Goal: Task Accomplishment & Management: Complete application form

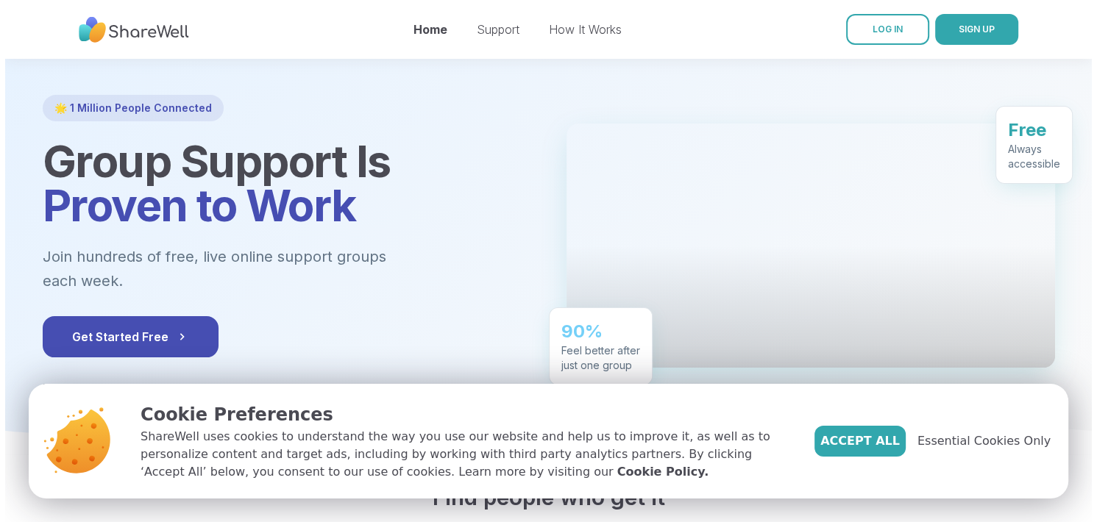
scroll to position [59, 0]
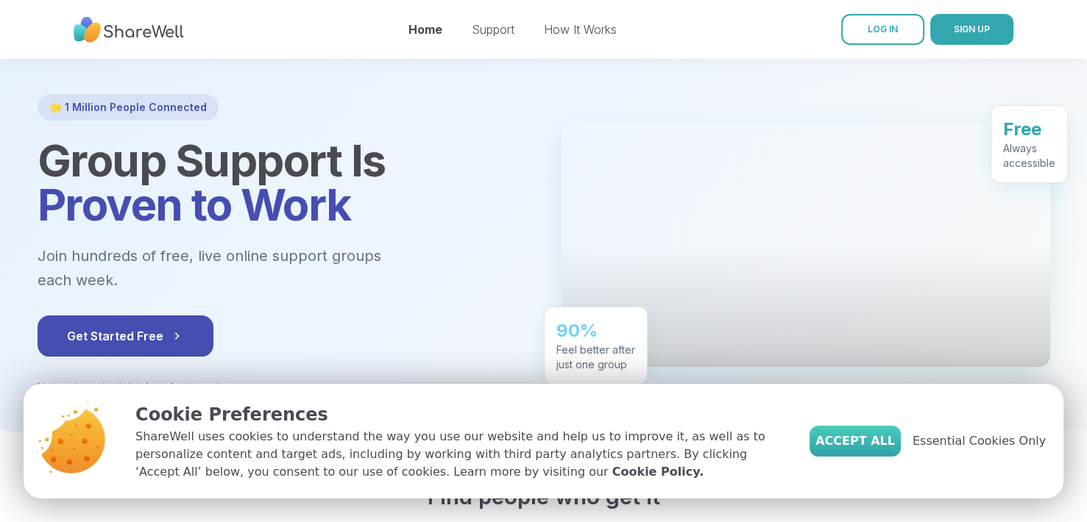
click at [882, 439] on span "Accept All" at bounding box center [854, 442] width 79 height 18
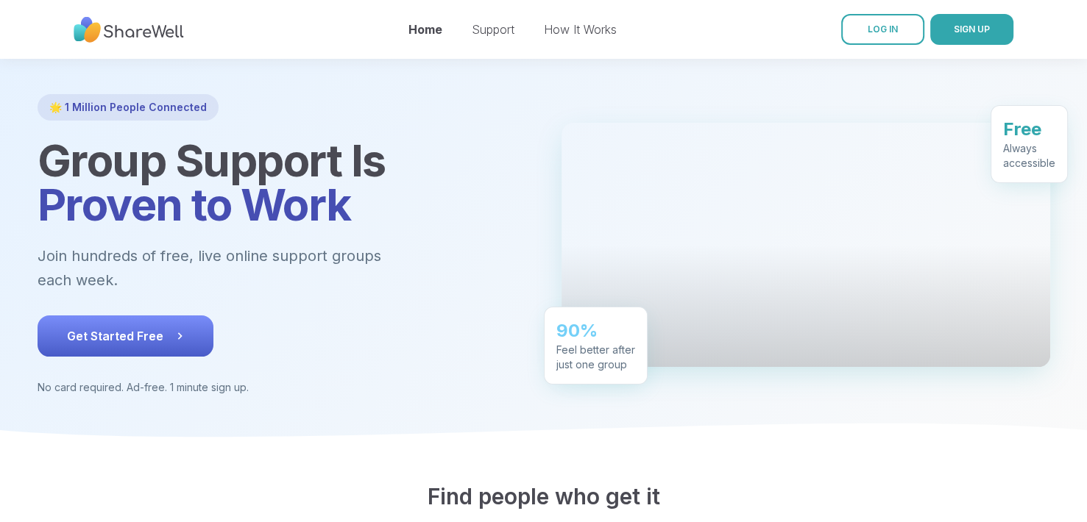
click at [184, 316] on button "Get Started Free" at bounding box center [126, 336] width 176 height 41
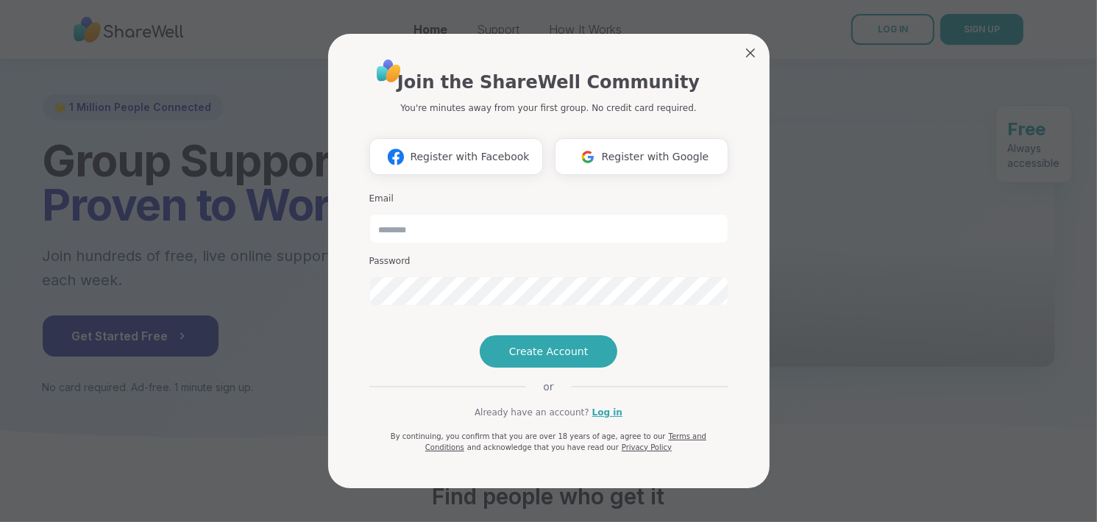
click at [487, 255] on h3 "Password" at bounding box center [548, 261] width 359 height 13
click at [464, 214] on input "email" at bounding box center [548, 228] width 359 height 29
type input "**********"
click at [511, 359] on span "Create Account" at bounding box center [548, 351] width 79 height 15
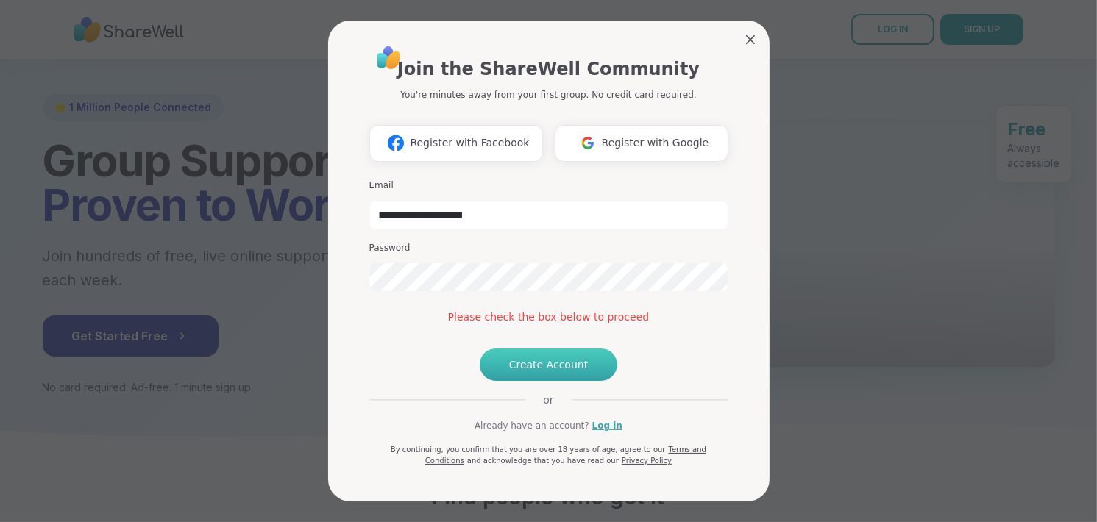
click at [588, 381] on button "Create Account" at bounding box center [549, 365] width 138 height 32
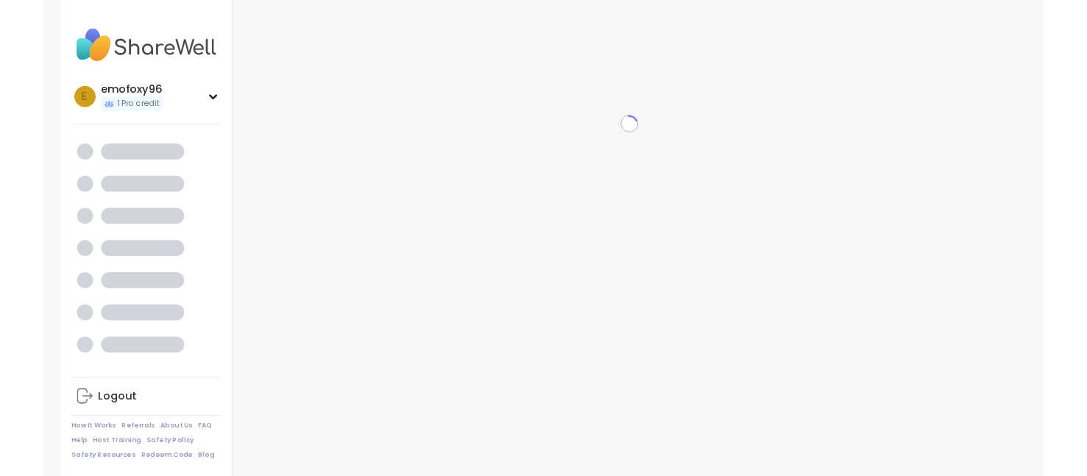
scroll to position [15, 0]
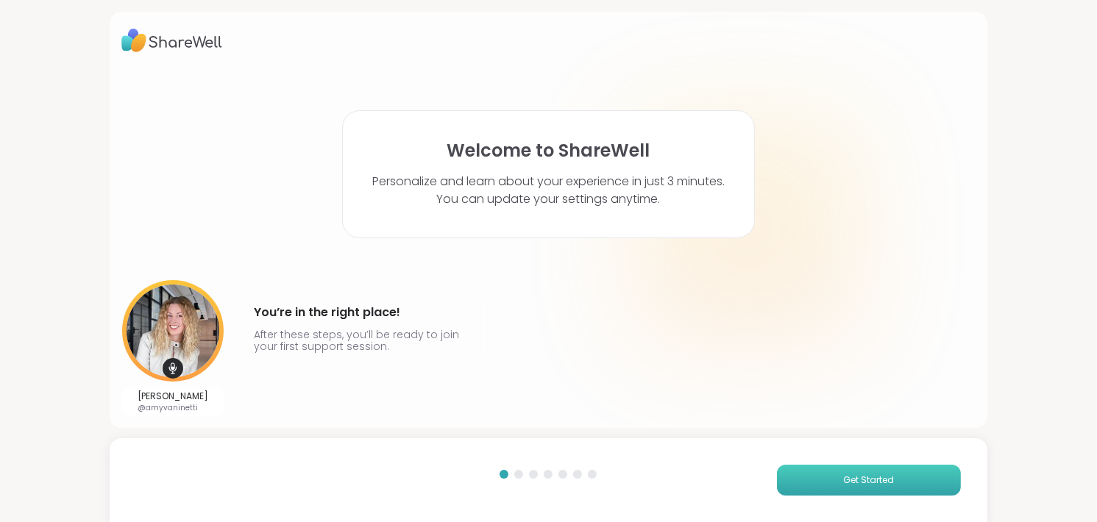
click at [812, 474] on button "Get Started" at bounding box center [869, 480] width 184 height 31
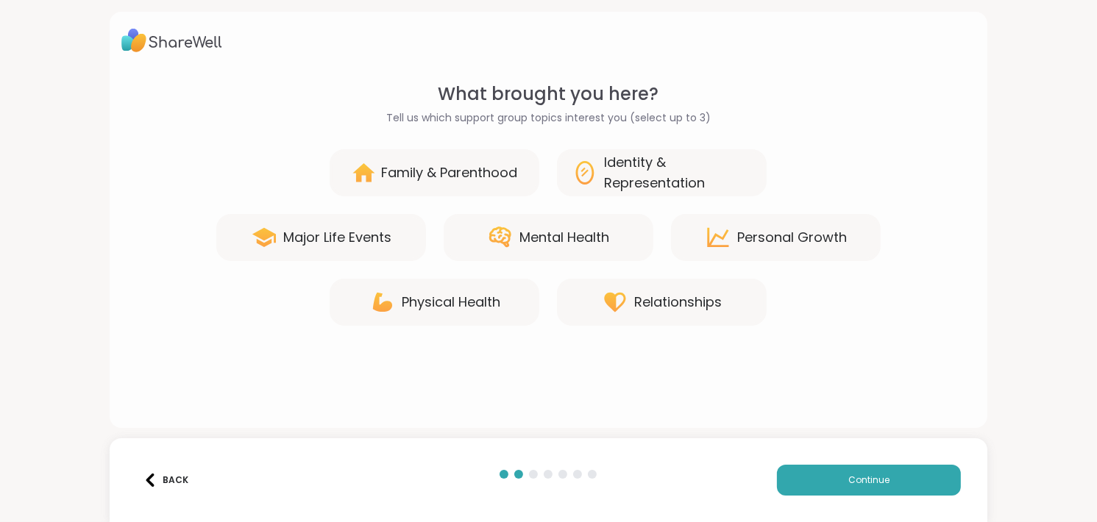
click at [454, 160] on div "Family & Parenthood" at bounding box center [435, 172] width 210 height 47
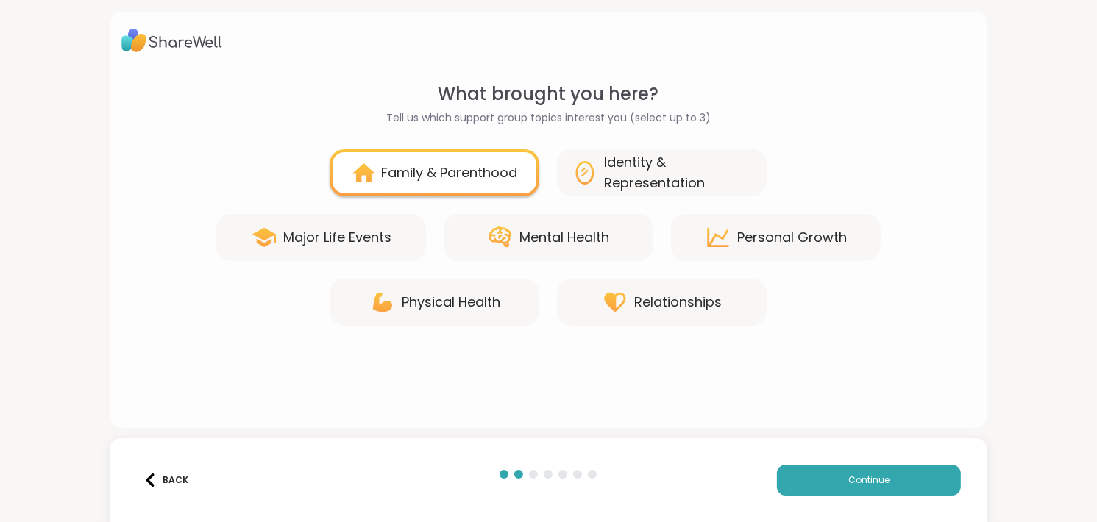
click at [563, 165] on div "Identity & Representation" at bounding box center [662, 172] width 210 height 47
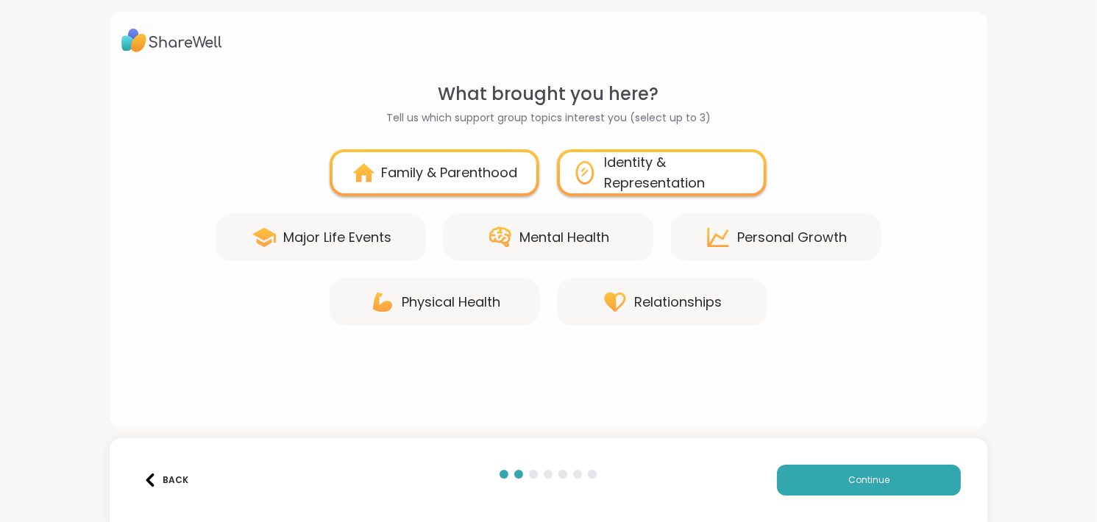
click at [541, 246] on div "Mental Health" at bounding box center [564, 237] width 90 height 21
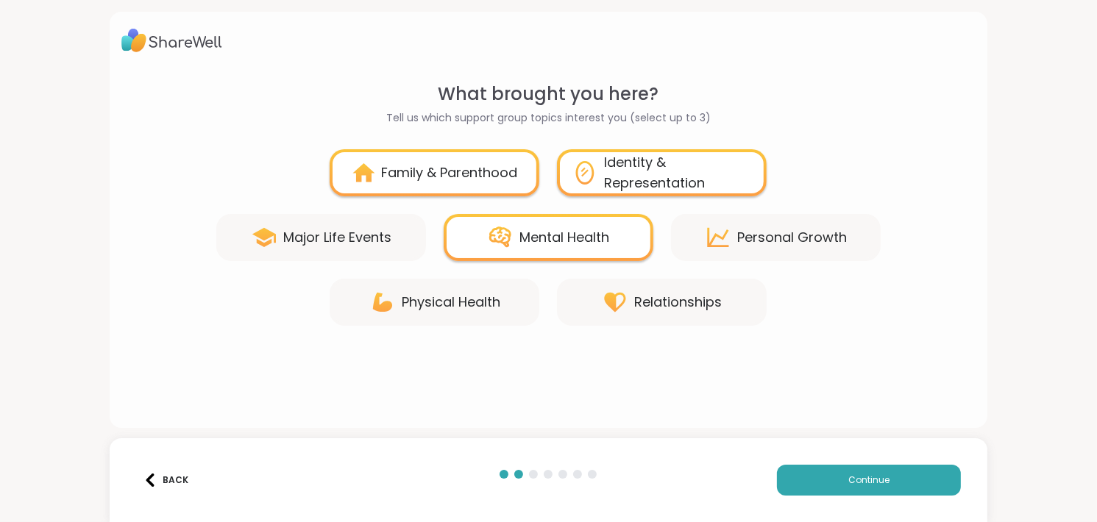
click at [738, 237] on div "Personal Growth" at bounding box center [792, 237] width 110 height 21
click at [766, 225] on div "Personal Growth" at bounding box center [776, 237] width 210 height 47
click at [750, 237] on div "Personal Growth" at bounding box center [792, 237] width 110 height 21
click at [848, 474] on span "Continue" at bounding box center [868, 480] width 41 height 13
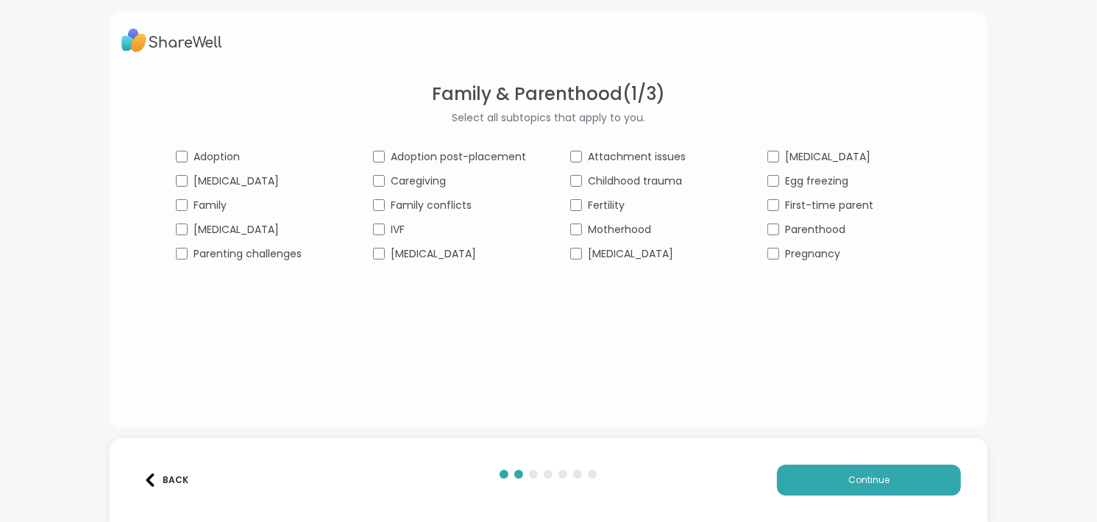
click at [174, 474] on div "Back" at bounding box center [165, 480] width 45 height 13
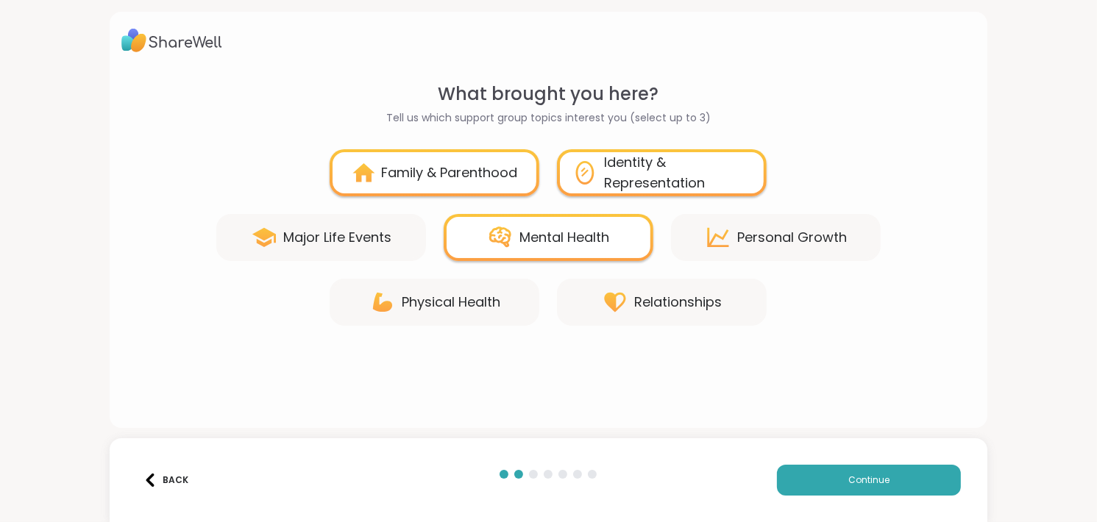
click at [350, 185] on div "Family & Parenthood" at bounding box center [435, 172] width 210 height 47
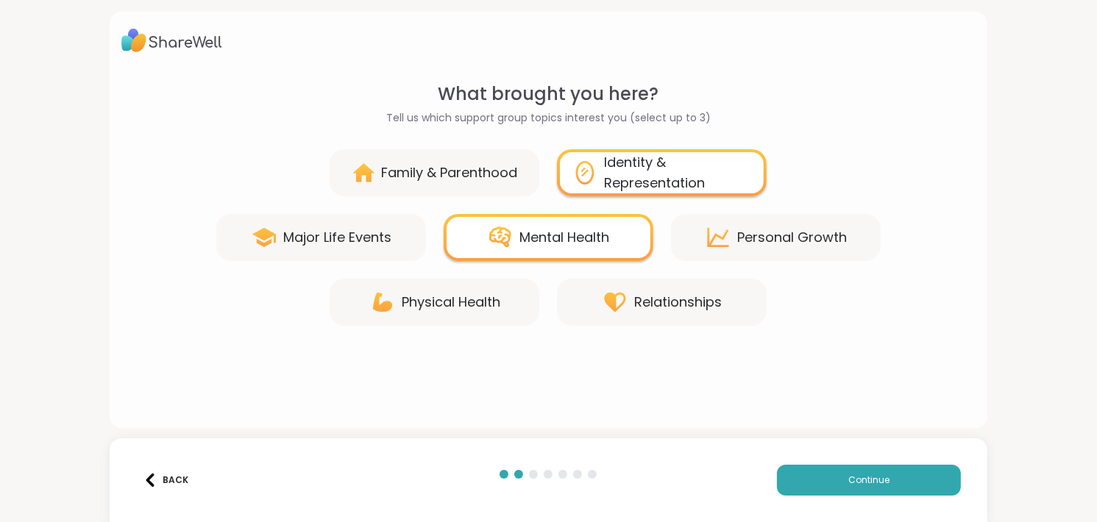
click at [747, 241] on div "Personal Growth" at bounding box center [792, 237] width 110 height 21
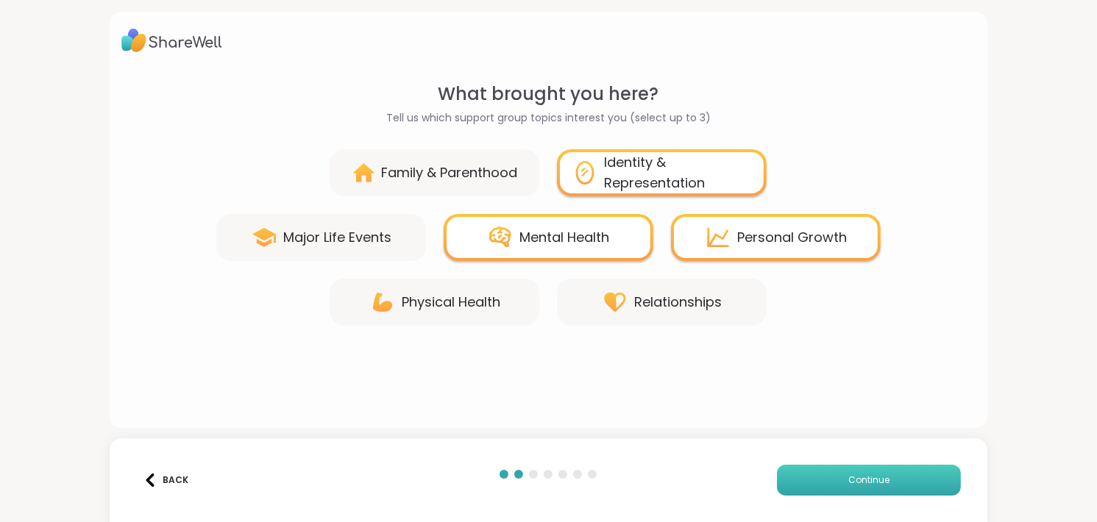
click at [878, 472] on button "Continue" at bounding box center [869, 480] width 184 height 31
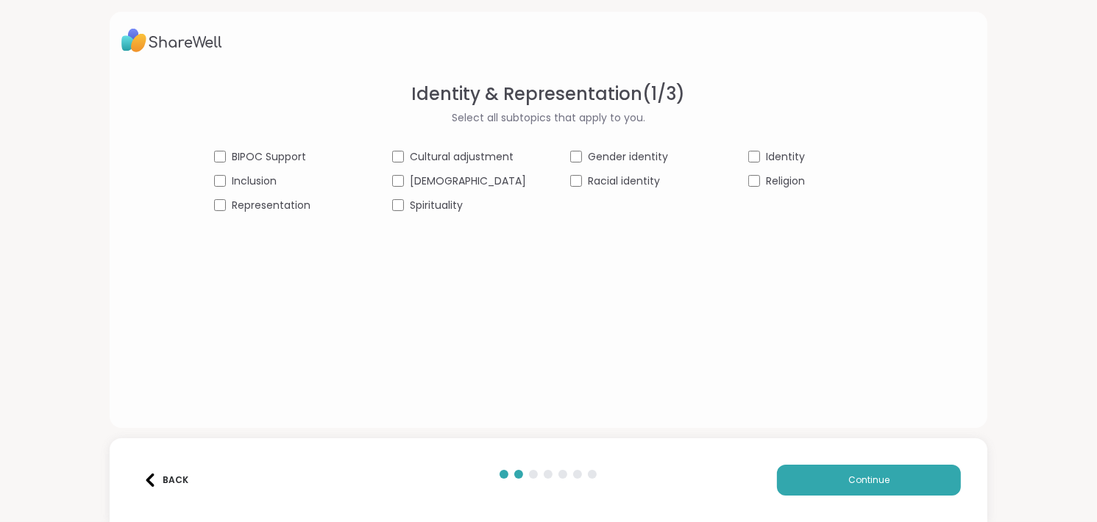
click at [562, 155] on div "BIPOC Support Cultural adjustment Gender identity Identity Inclusion [DEMOGRAPH…" at bounding box center [548, 181] width 668 height 64
click at [823, 477] on button "Continue" at bounding box center [869, 480] width 184 height 31
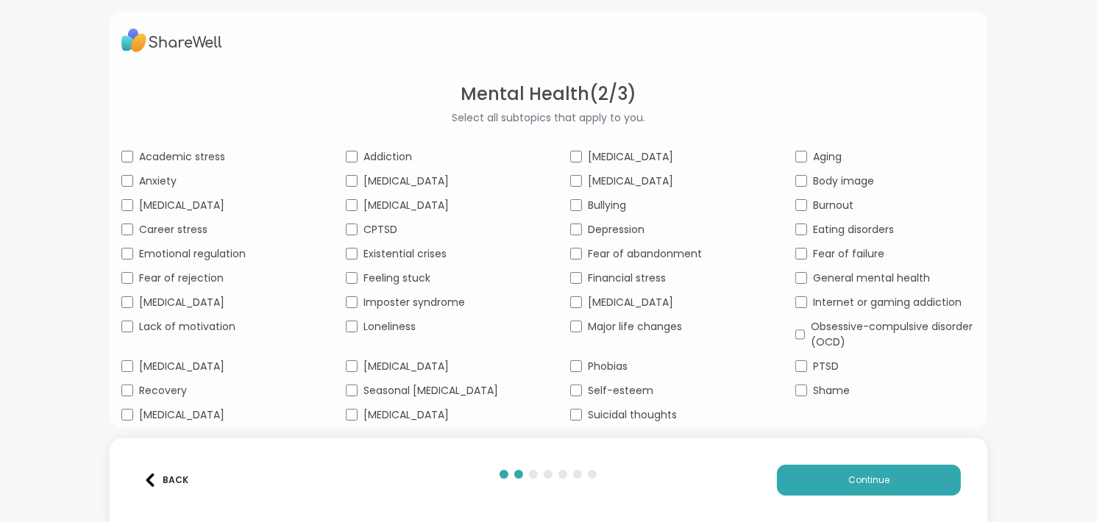
scroll to position [18, 0]
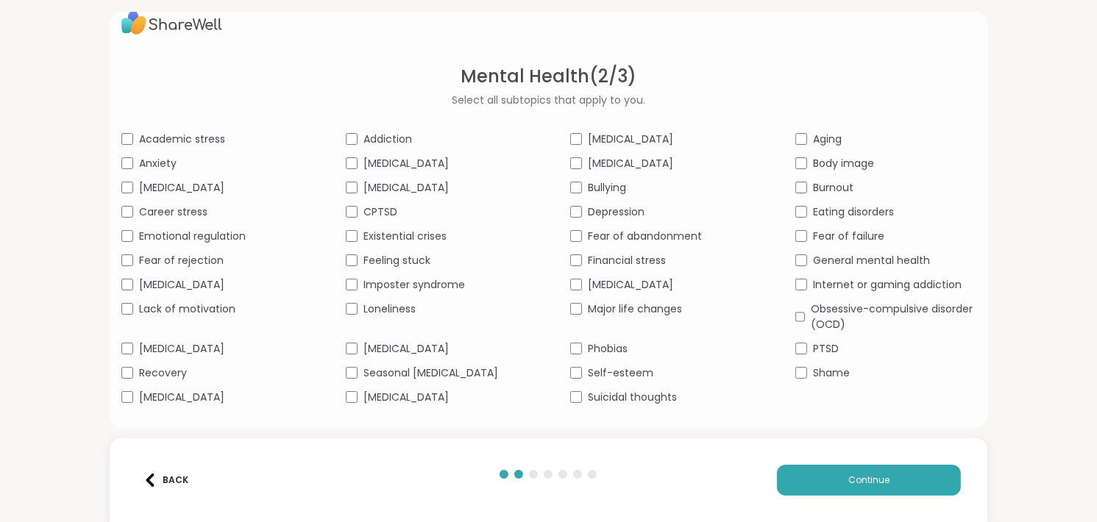
click at [579, 239] on div "Fear of abandonment" at bounding box center [660, 236] width 180 height 15
click at [795, 378] on div "Shame" at bounding box center [885, 373] width 180 height 15
click at [570, 169] on div "[MEDICAL_DATA]" at bounding box center [660, 163] width 180 height 15
click at [858, 469] on button "Continue" at bounding box center [869, 480] width 184 height 31
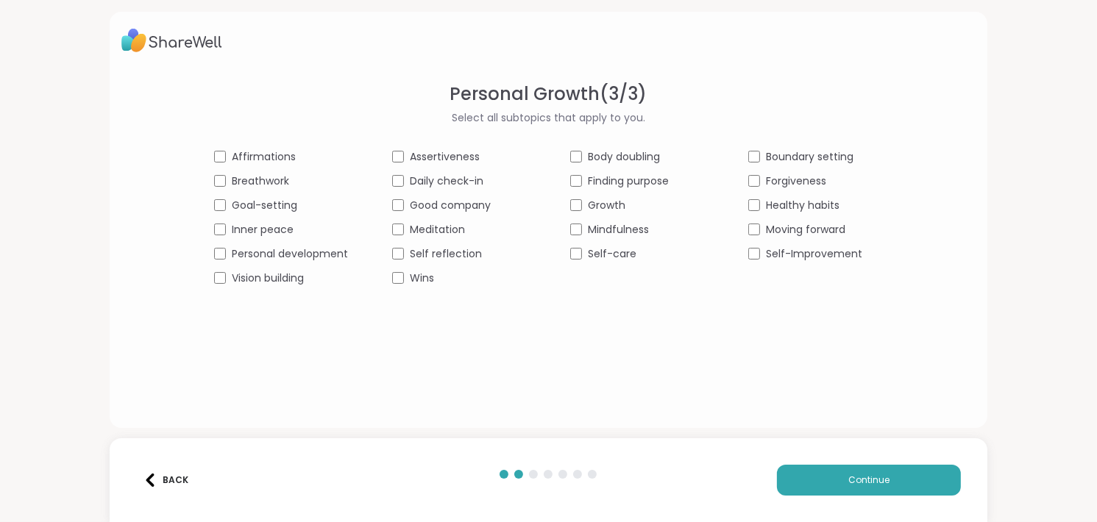
click at [388, 245] on div "Affirmations Assertiveness Body doubling Boundary setting Breathwork Daily chec…" at bounding box center [548, 217] width 668 height 137
click at [867, 495] on button "Continue" at bounding box center [869, 480] width 184 height 31
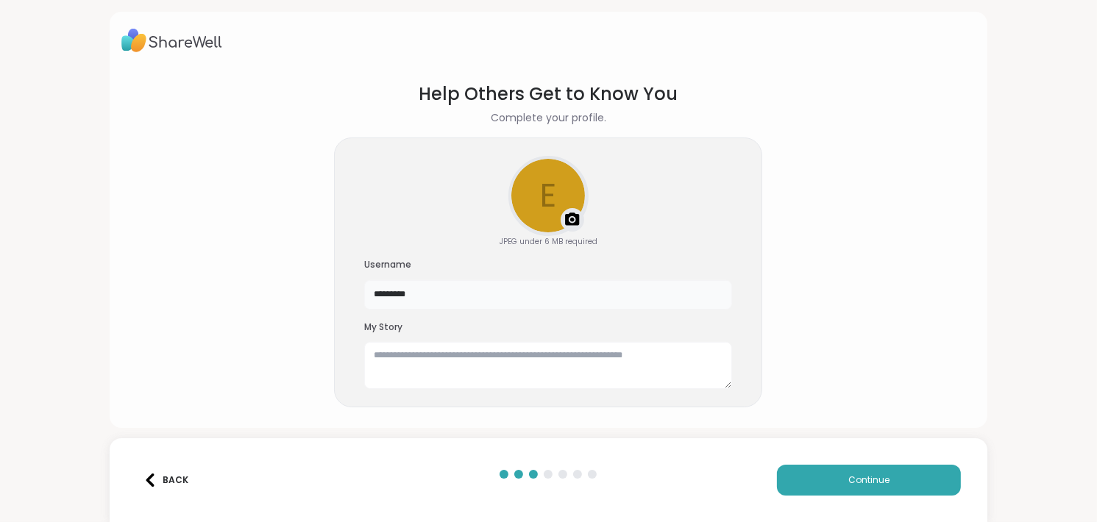
click at [599, 295] on input "*********" at bounding box center [548, 294] width 368 height 29
type input "*"
type input "**********"
click at [550, 385] on textarea at bounding box center [548, 365] width 368 height 47
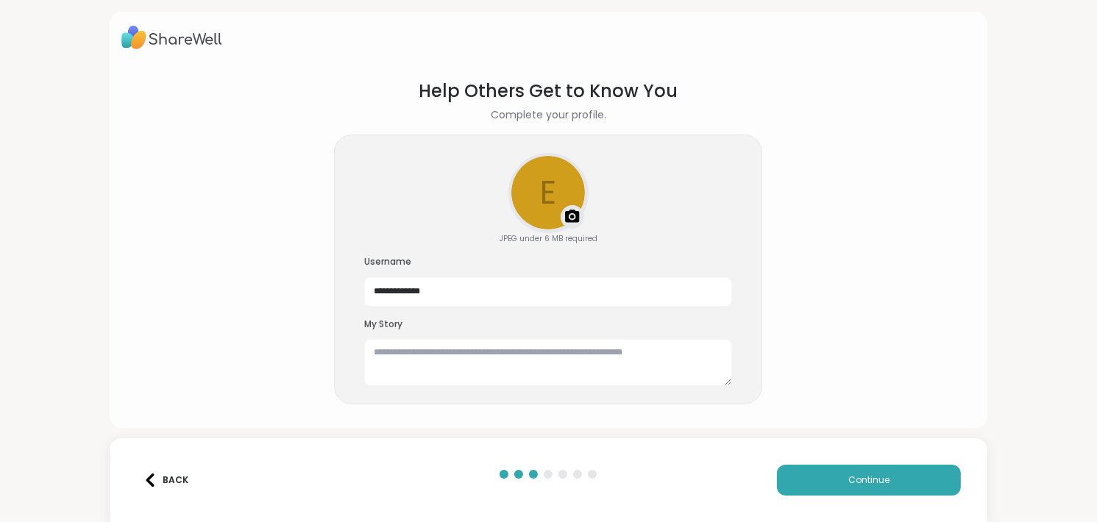
click at [561, 216] on div at bounding box center [573, 217] width 24 height 24
click at [538, 369] on textarea at bounding box center [548, 362] width 368 height 47
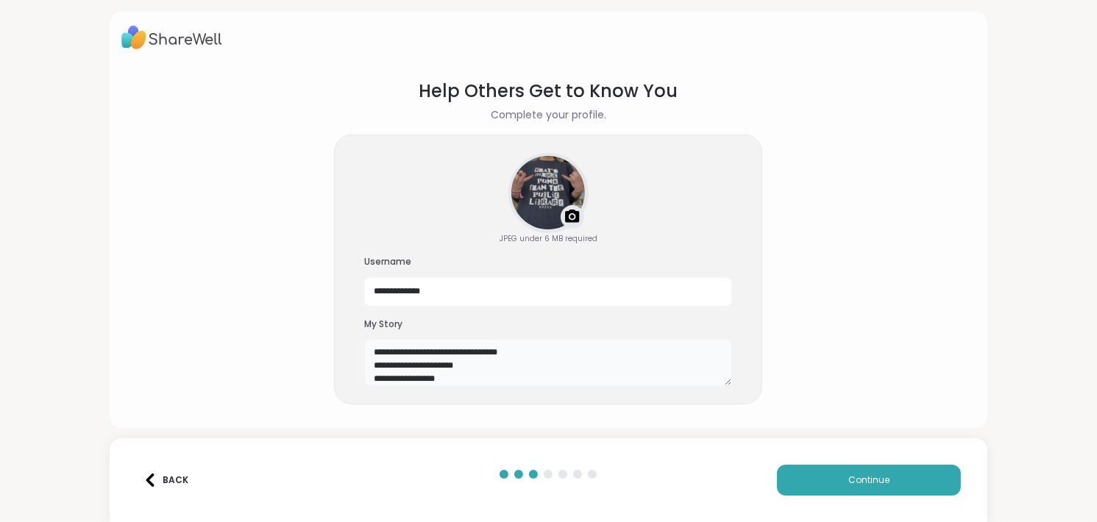
scroll to position [12, 0]
click at [508, 383] on textarea "**********" at bounding box center [548, 362] width 368 height 47
click at [565, 374] on textarea "**********" at bounding box center [548, 362] width 368 height 47
click at [520, 380] on textarea "**********" at bounding box center [548, 362] width 368 height 47
click at [572, 377] on textarea "**********" at bounding box center [548, 362] width 368 height 47
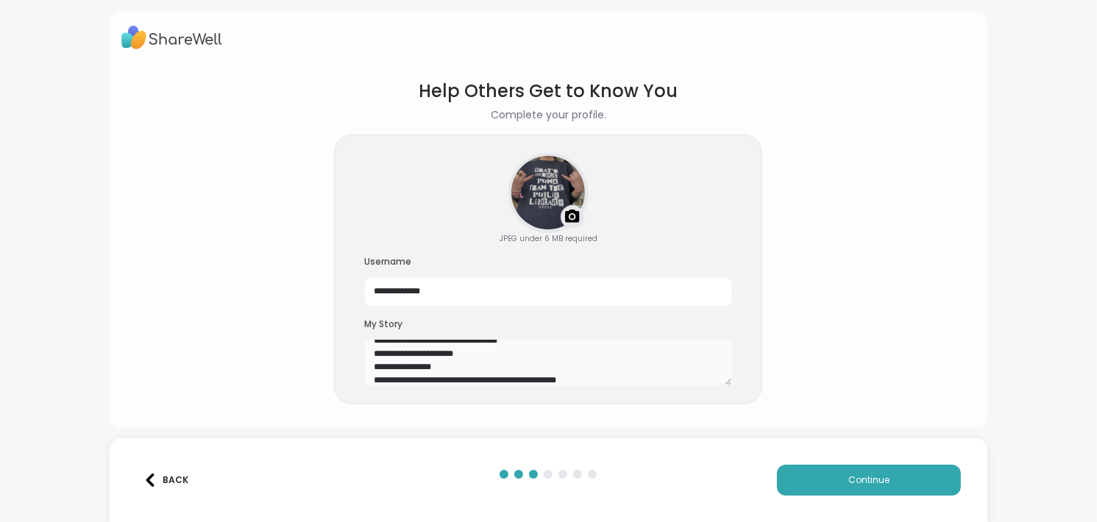
scroll to position [26, 0]
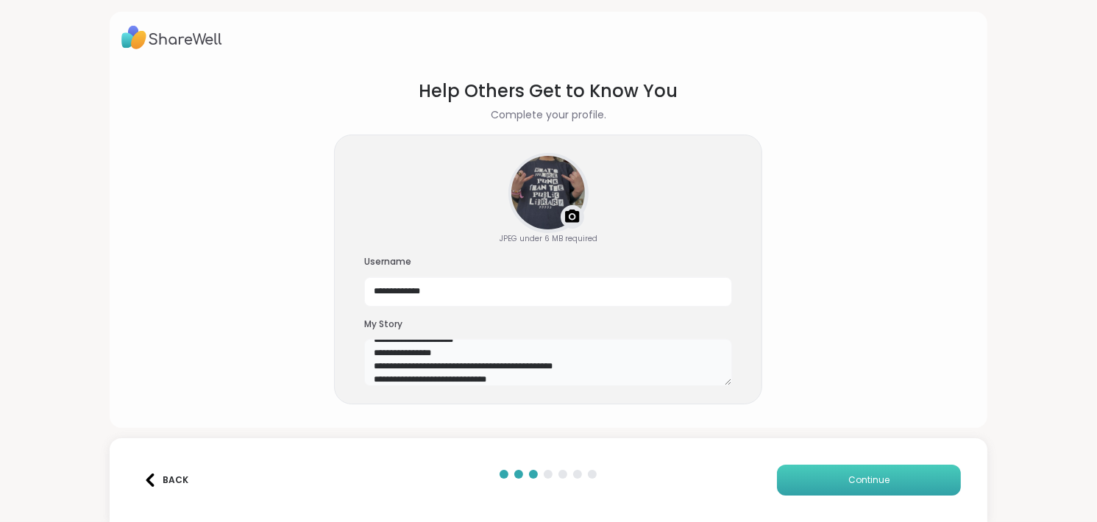
type textarea "**********"
click at [850, 472] on button "Continue" at bounding box center [869, 480] width 184 height 31
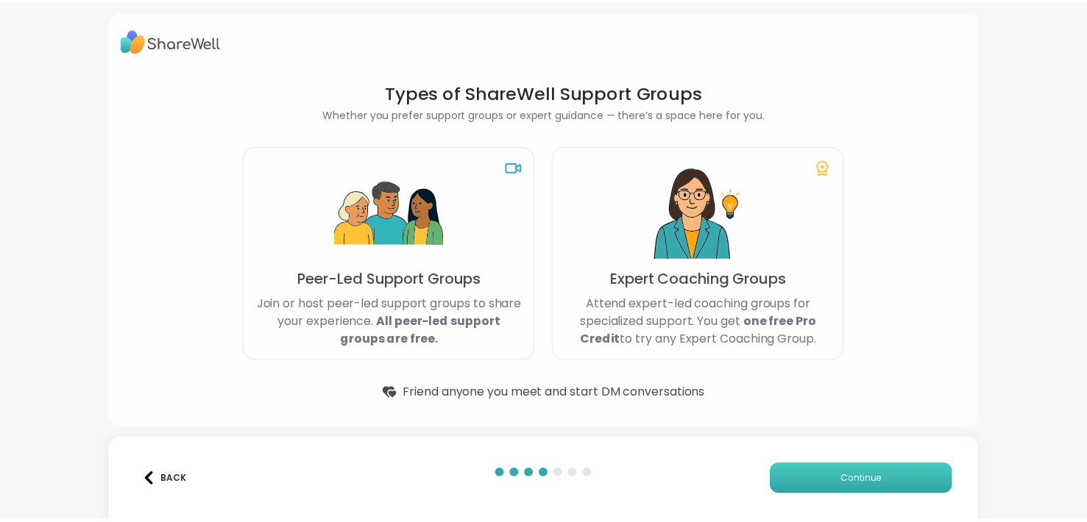
scroll to position [0, 0]
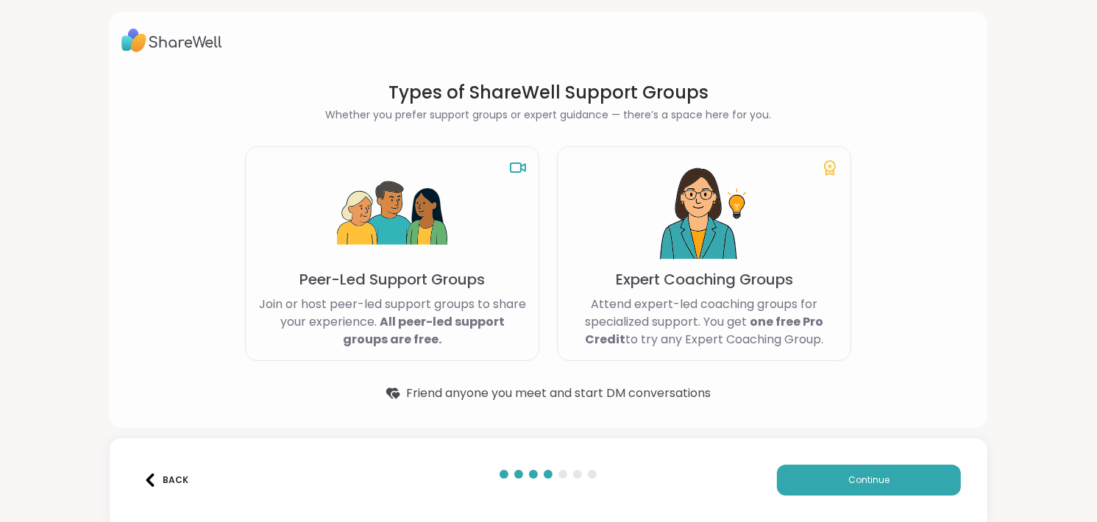
click at [430, 293] on div "Peer-Led Support Groups Join or host peer-led support groups to share your expe…" at bounding box center [392, 253] width 294 height 215
click at [864, 478] on span "Continue" at bounding box center [868, 480] width 41 height 13
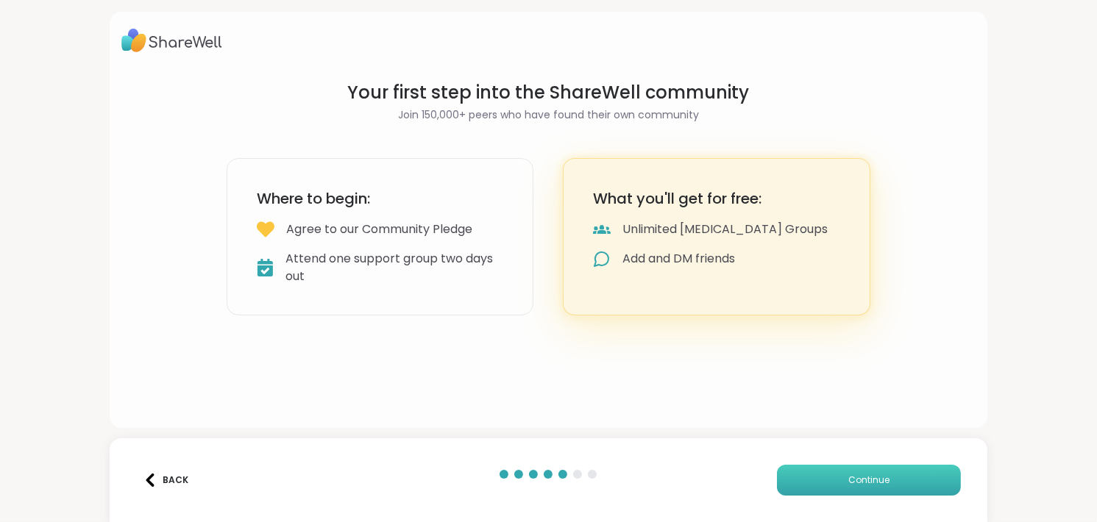
click at [889, 470] on button "Continue" at bounding box center [869, 480] width 184 height 31
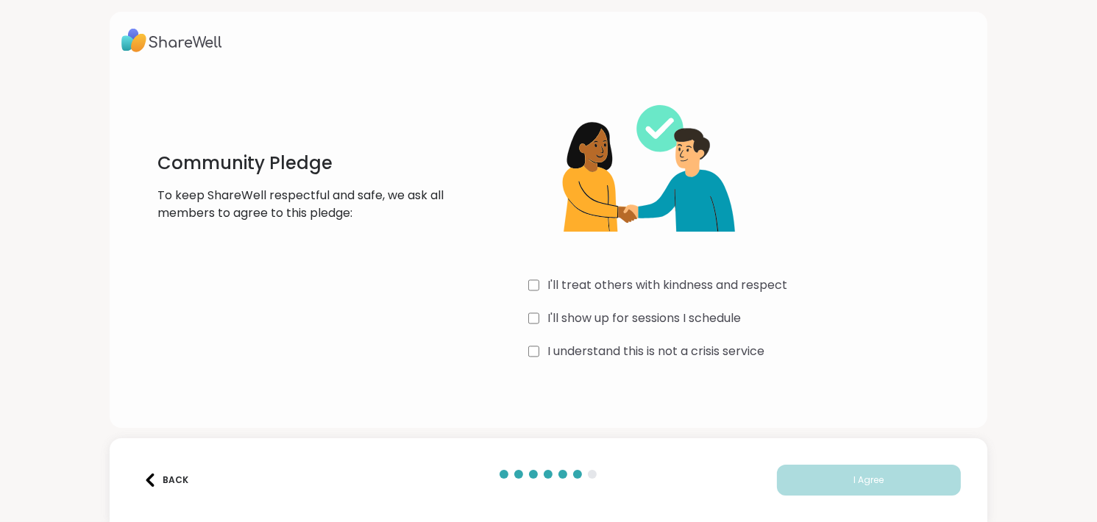
click at [535, 351] on div "I understand this is not a crisis service" at bounding box center [748, 352] width 441 height 18
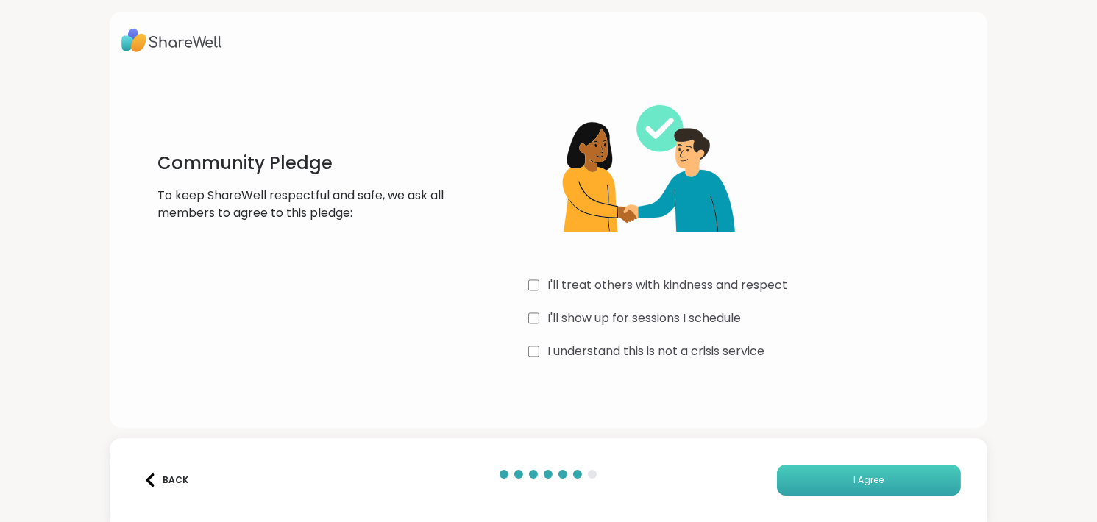
click at [828, 473] on button "I Agree" at bounding box center [869, 480] width 184 height 31
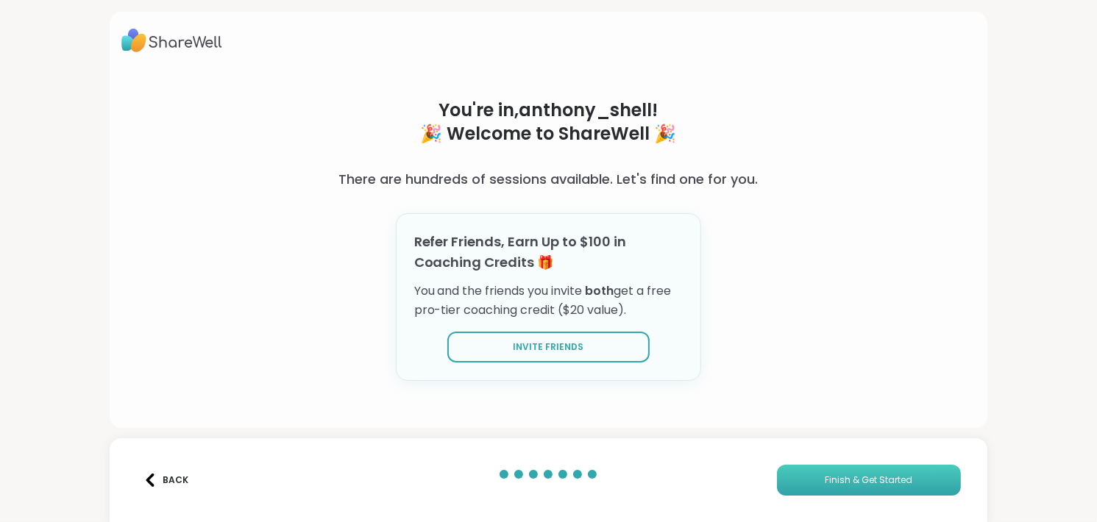
click at [839, 478] on span "Finish & Get Started" at bounding box center [869, 480] width 88 height 13
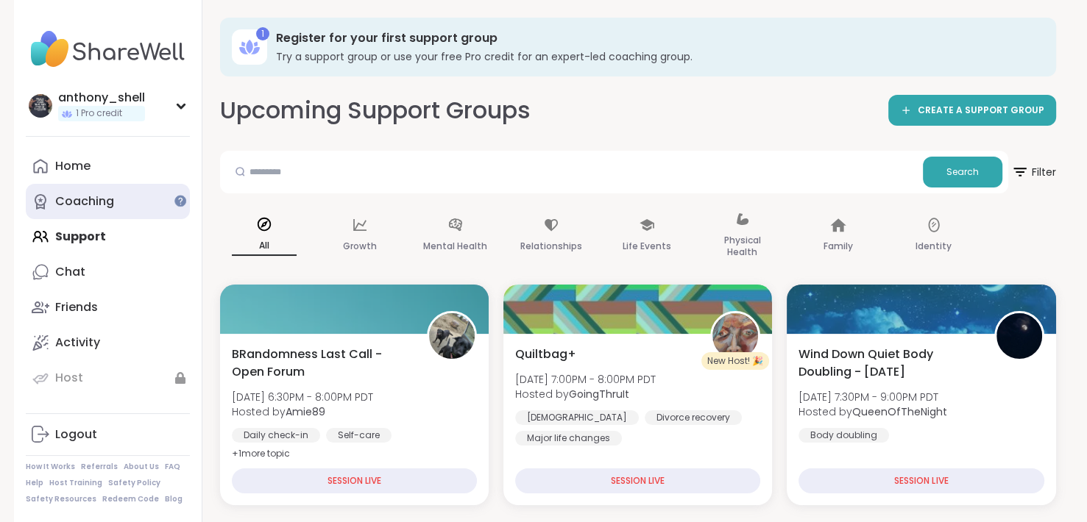
click at [116, 210] on link "Coaching" at bounding box center [108, 201] width 164 height 35
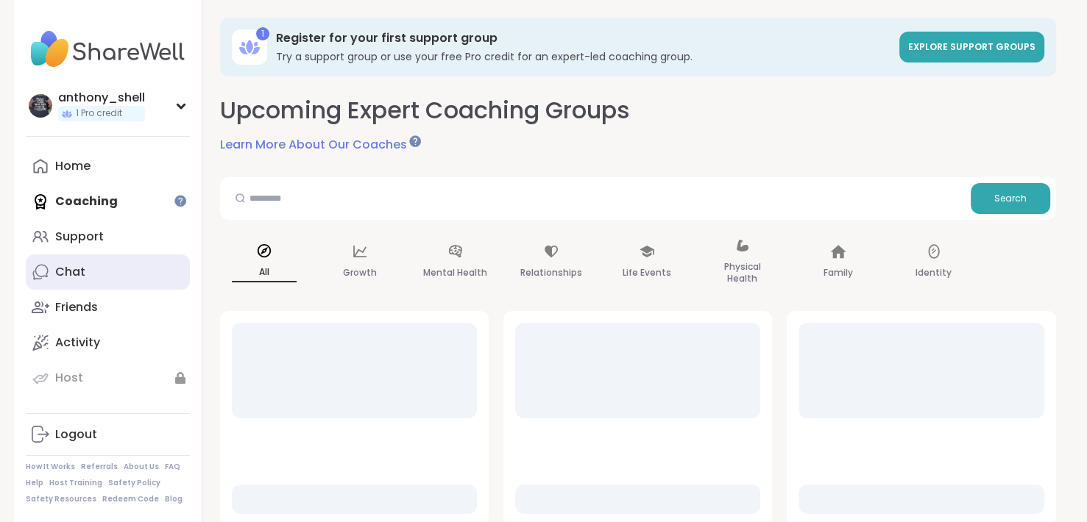
click at [99, 274] on link "Chat" at bounding box center [108, 272] width 164 height 35
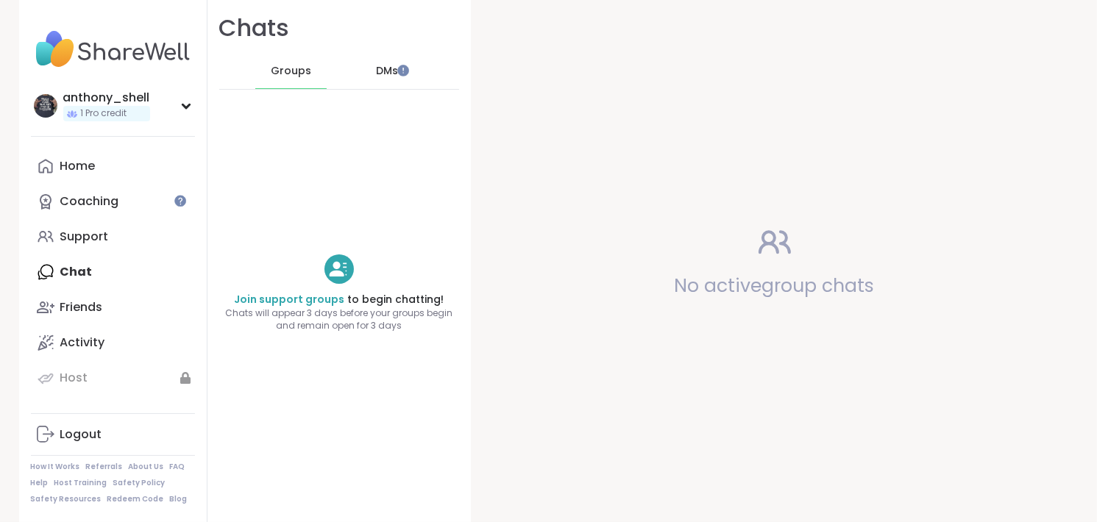
click at [396, 69] on div "DMs" at bounding box center [387, 71] width 72 height 35
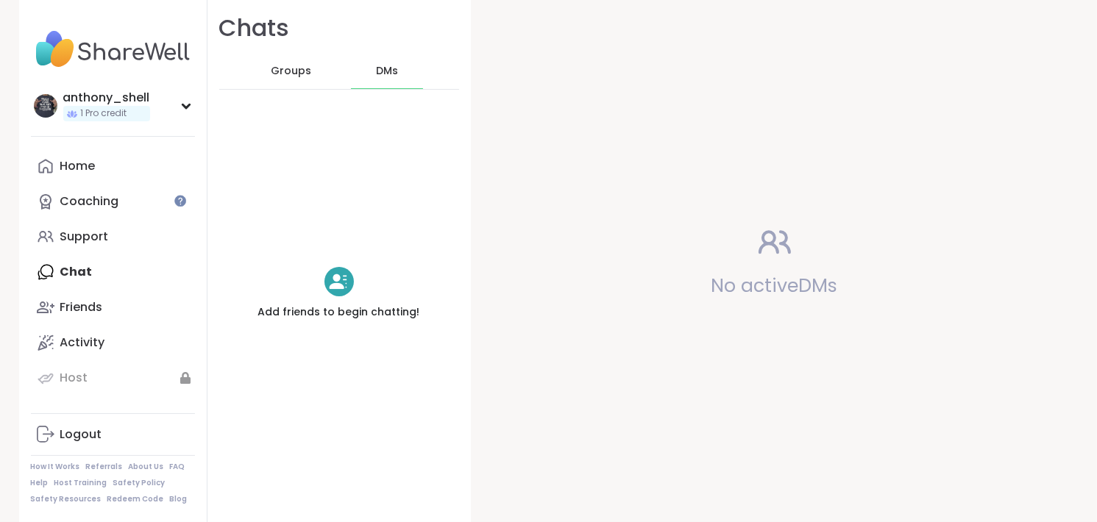
click at [311, 68] on div "Groups" at bounding box center [291, 71] width 72 height 35
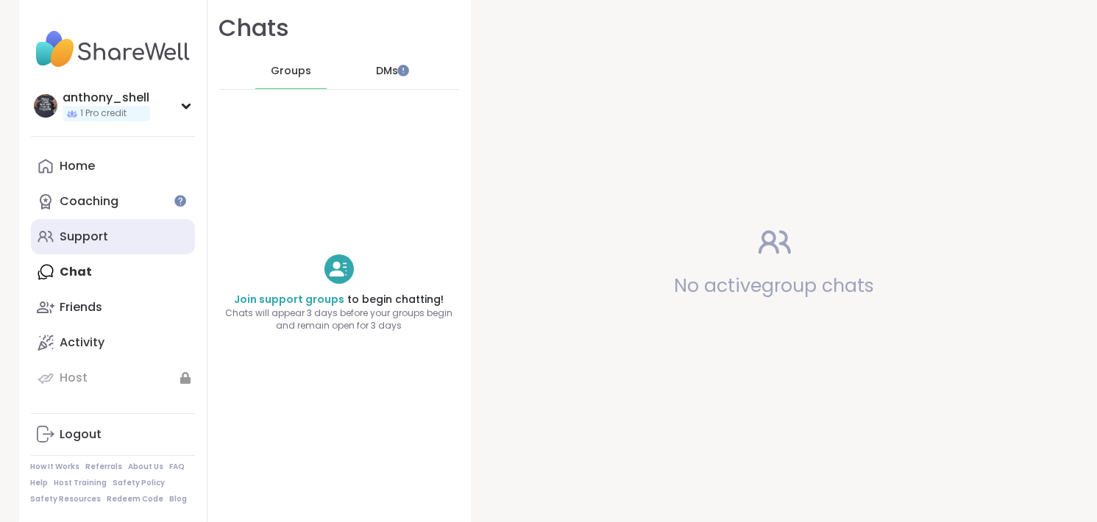
click at [98, 227] on link "Support" at bounding box center [113, 236] width 164 height 35
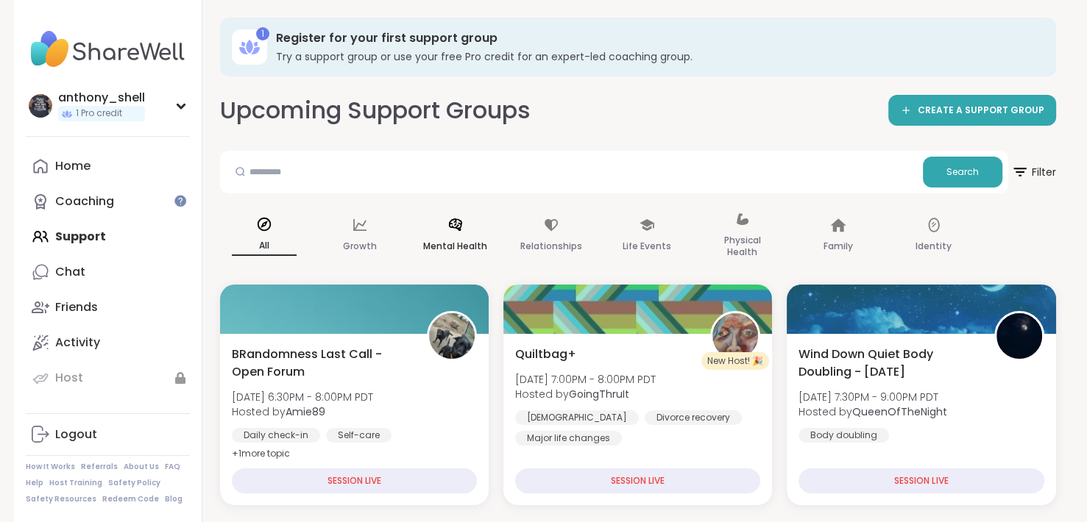
click at [462, 238] on p "Mental Health" at bounding box center [455, 247] width 64 height 18
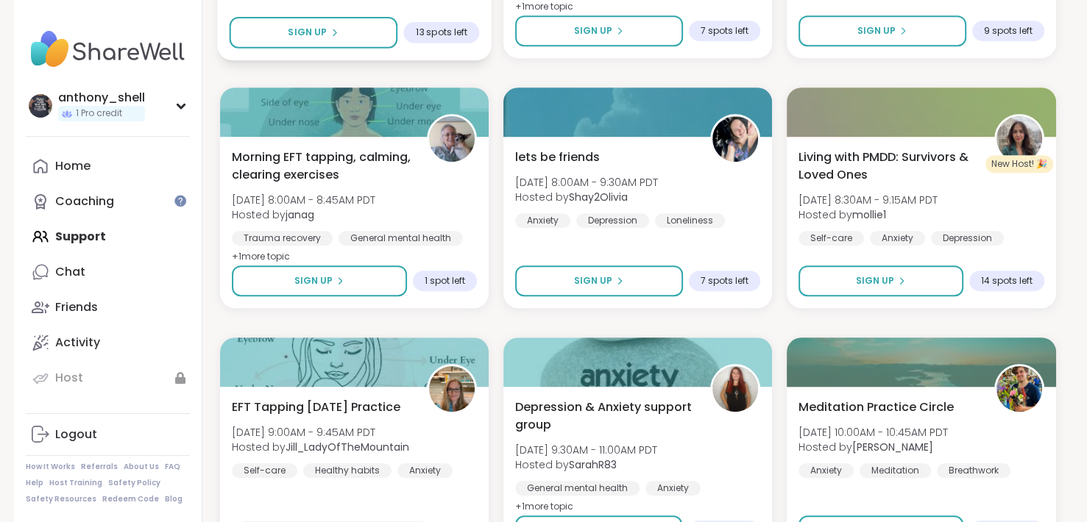
scroll to position [726, 0]
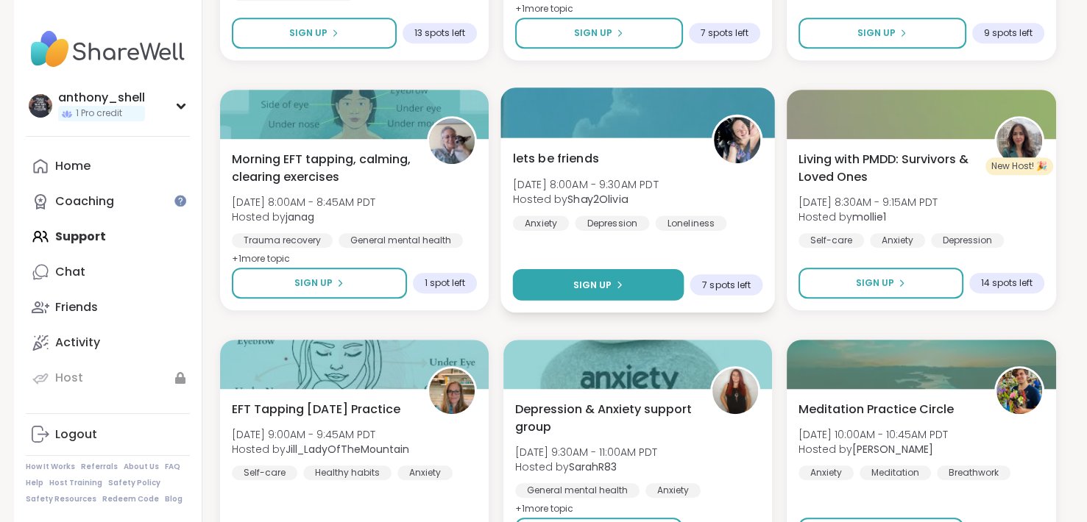
click at [664, 287] on button "Sign Up" at bounding box center [597, 285] width 171 height 32
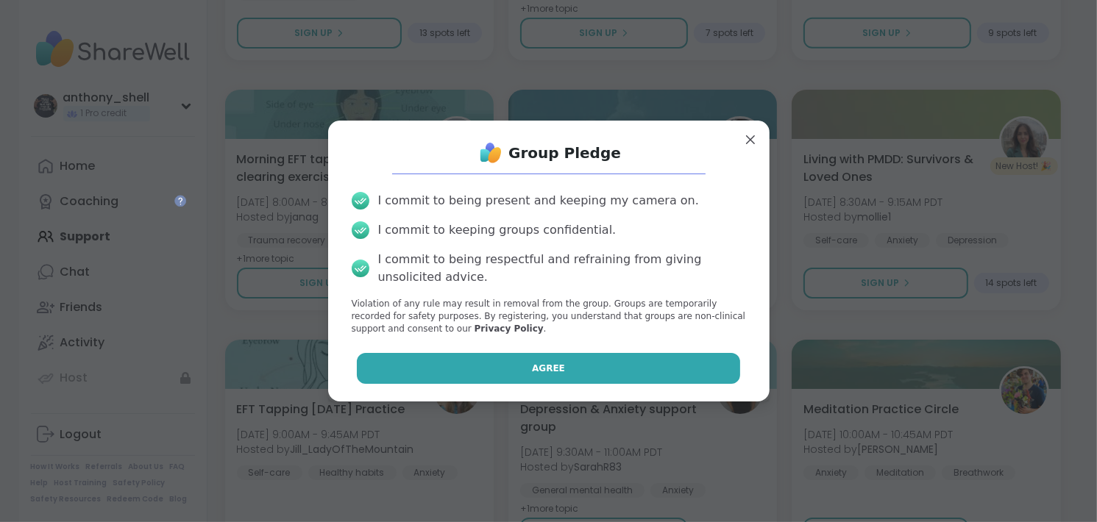
click at [537, 364] on span "Agree" at bounding box center [548, 368] width 33 height 13
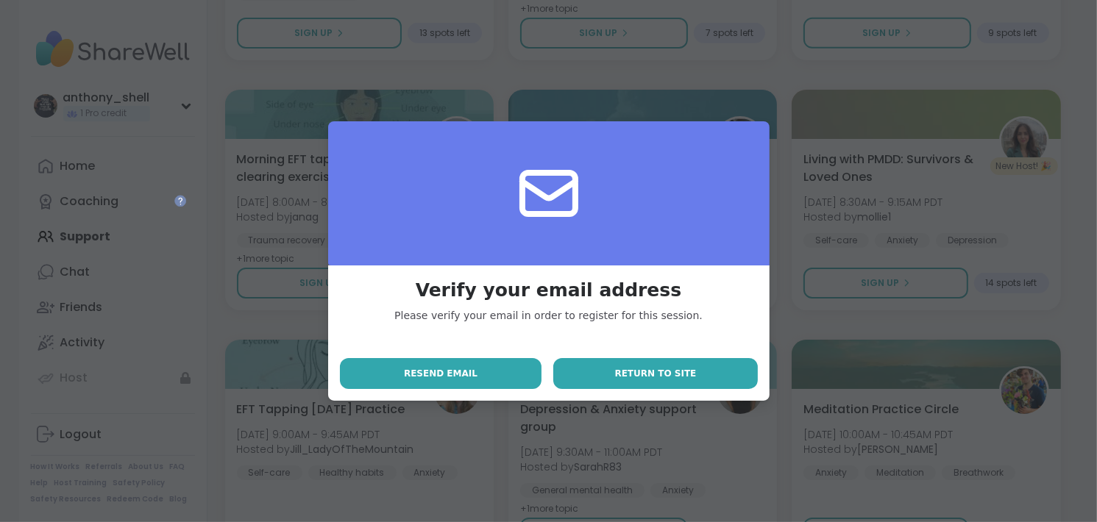
click at [650, 379] on span "Return to site" at bounding box center [656, 373] width 82 height 13
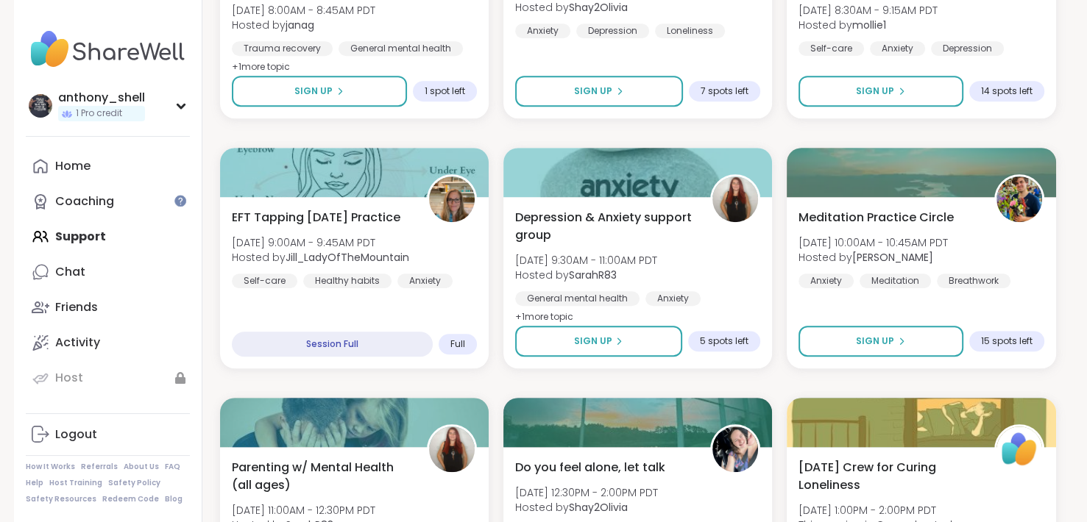
scroll to position [928, 0]
